Goal: Find contact information: Find contact information

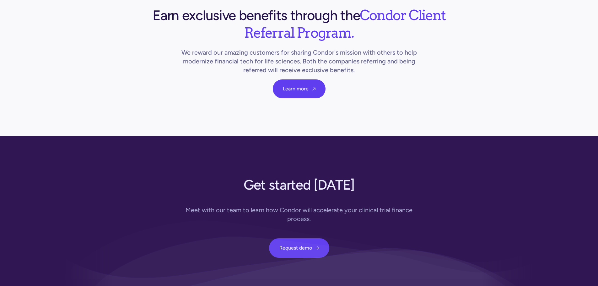
scroll to position [2278, 0]
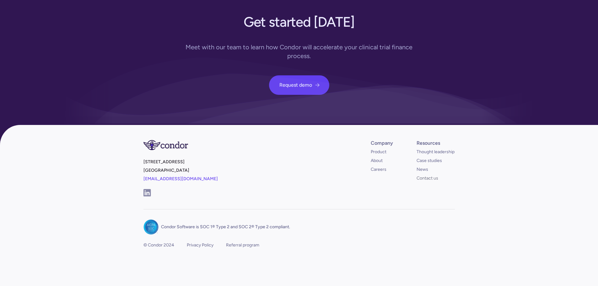
click at [426, 177] on link "Contact us" at bounding box center [428, 178] width 22 height 6
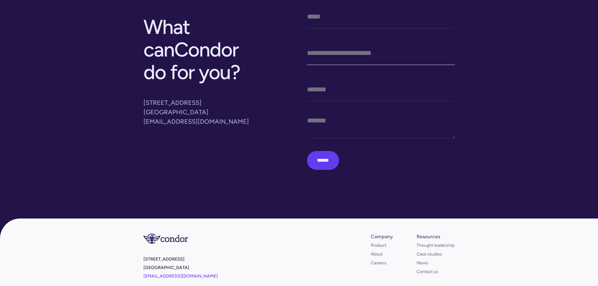
scroll to position [216, 0]
